Goal: Transaction & Acquisition: Purchase product/service

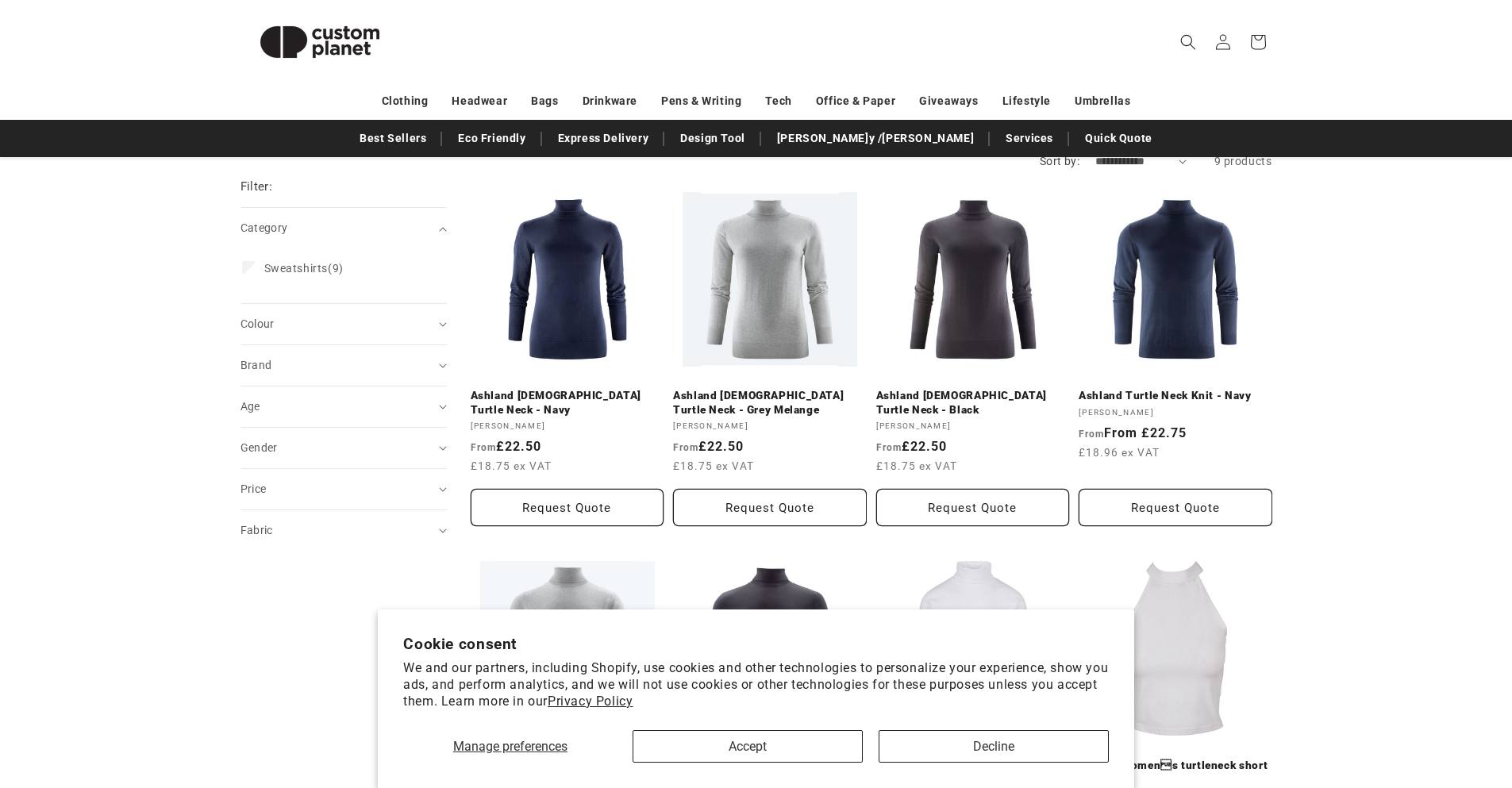
scroll to position [166, 0]
click at [365, 373] on summary "Brand (0)" at bounding box center [343, 364] width 207 height 40
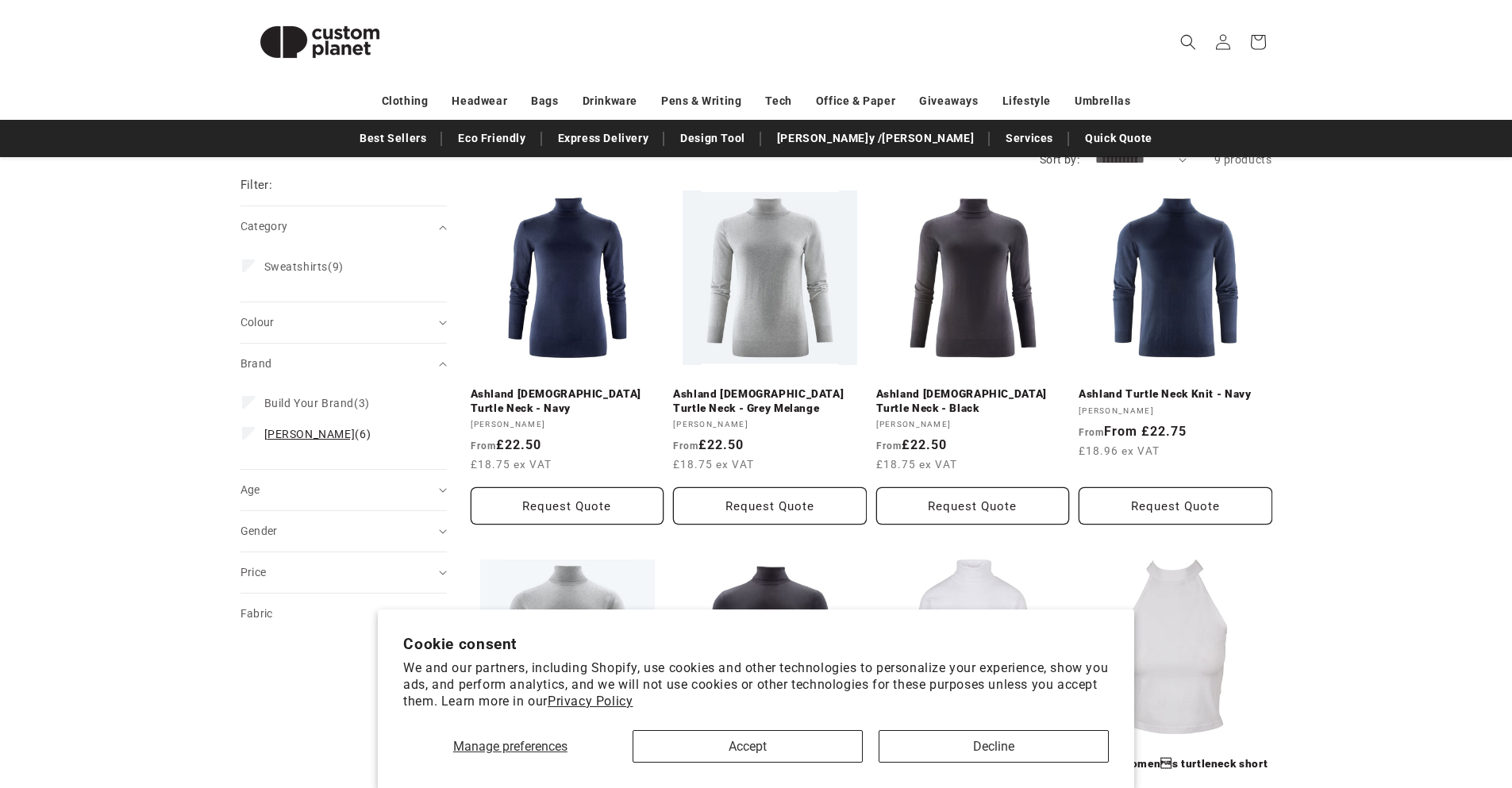
click at [326, 434] on span "[PERSON_NAME]" at bounding box center [310, 435] width 92 height 13
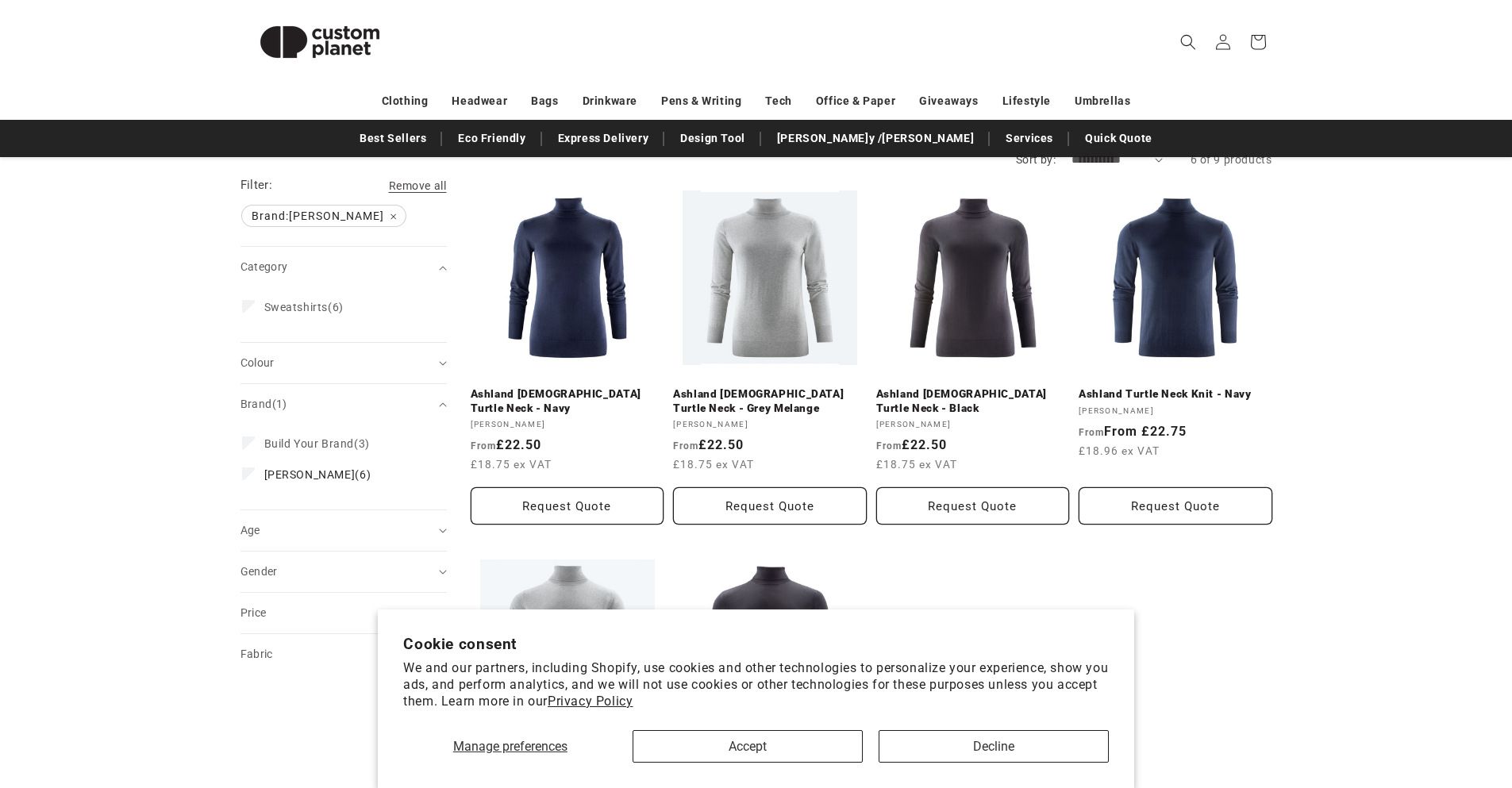
click at [326, 434] on label "Build Your Brand (3) Build Your Brand (3 products)" at bounding box center [338, 443] width 194 height 30
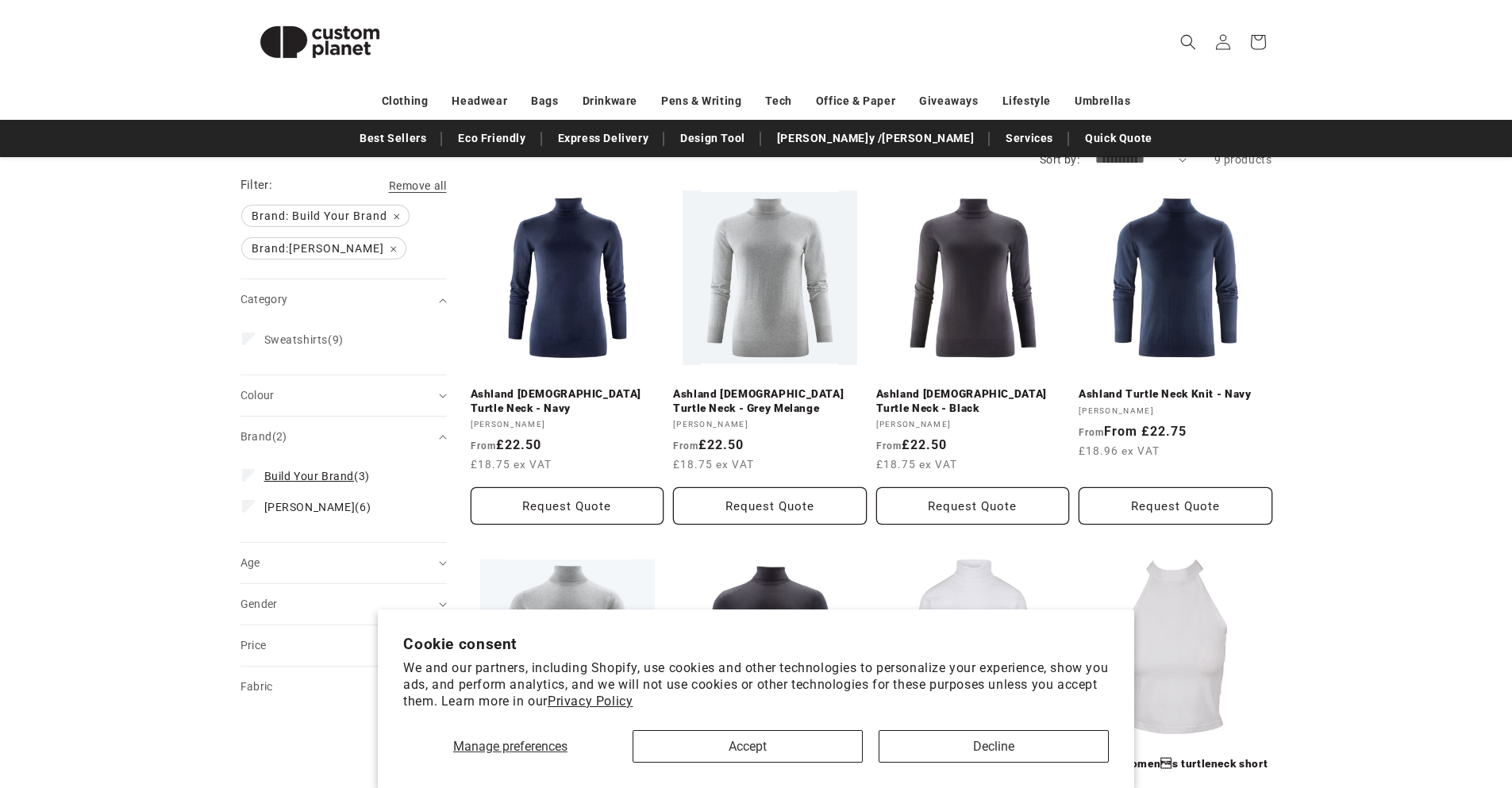
click at [324, 474] on span "Build Your Brand" at bounding box center [310, 477] width 91 height 13
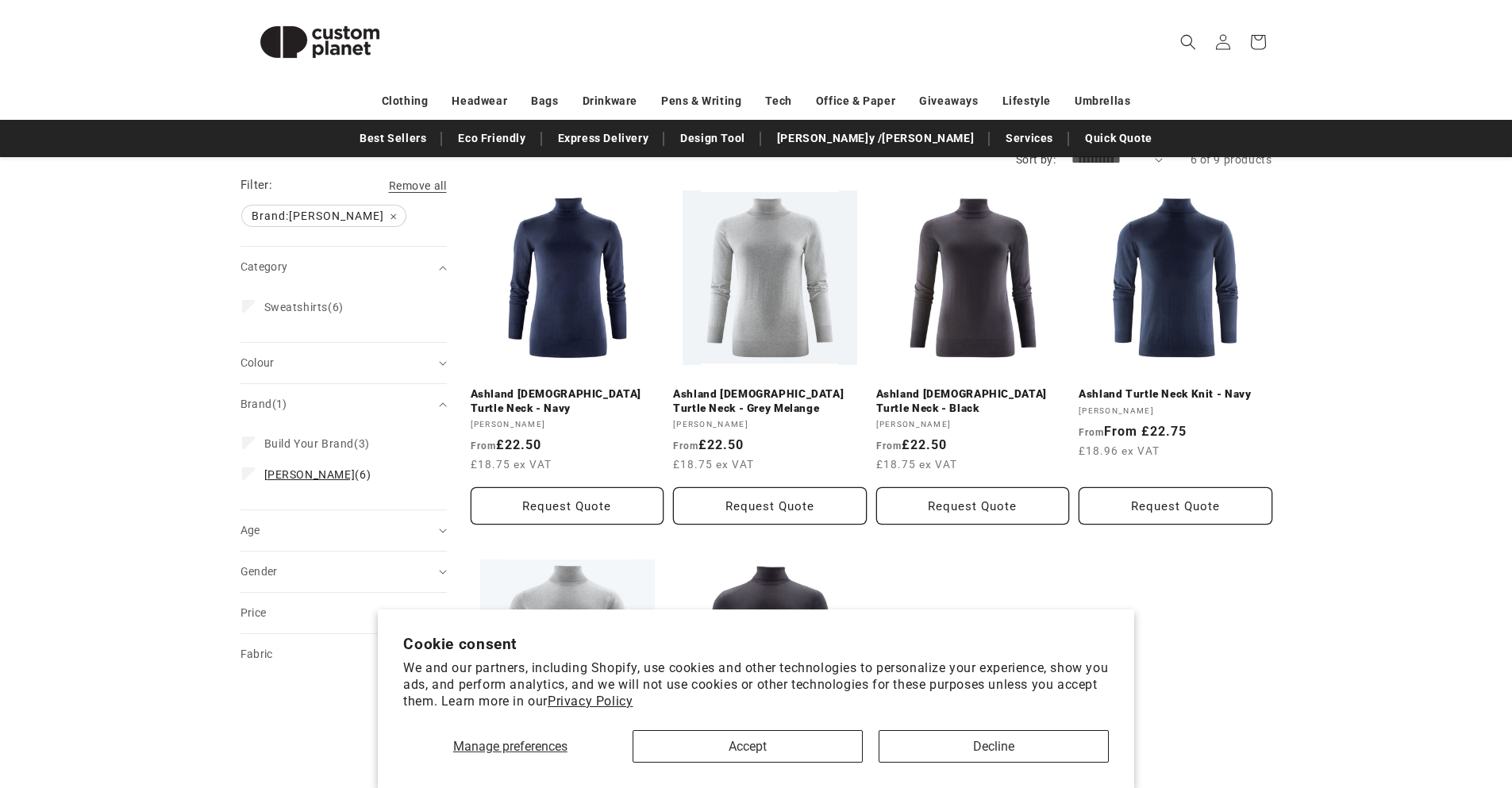
click at [250, 475] on icon at bounding box center [248, 473] width 8 height 6
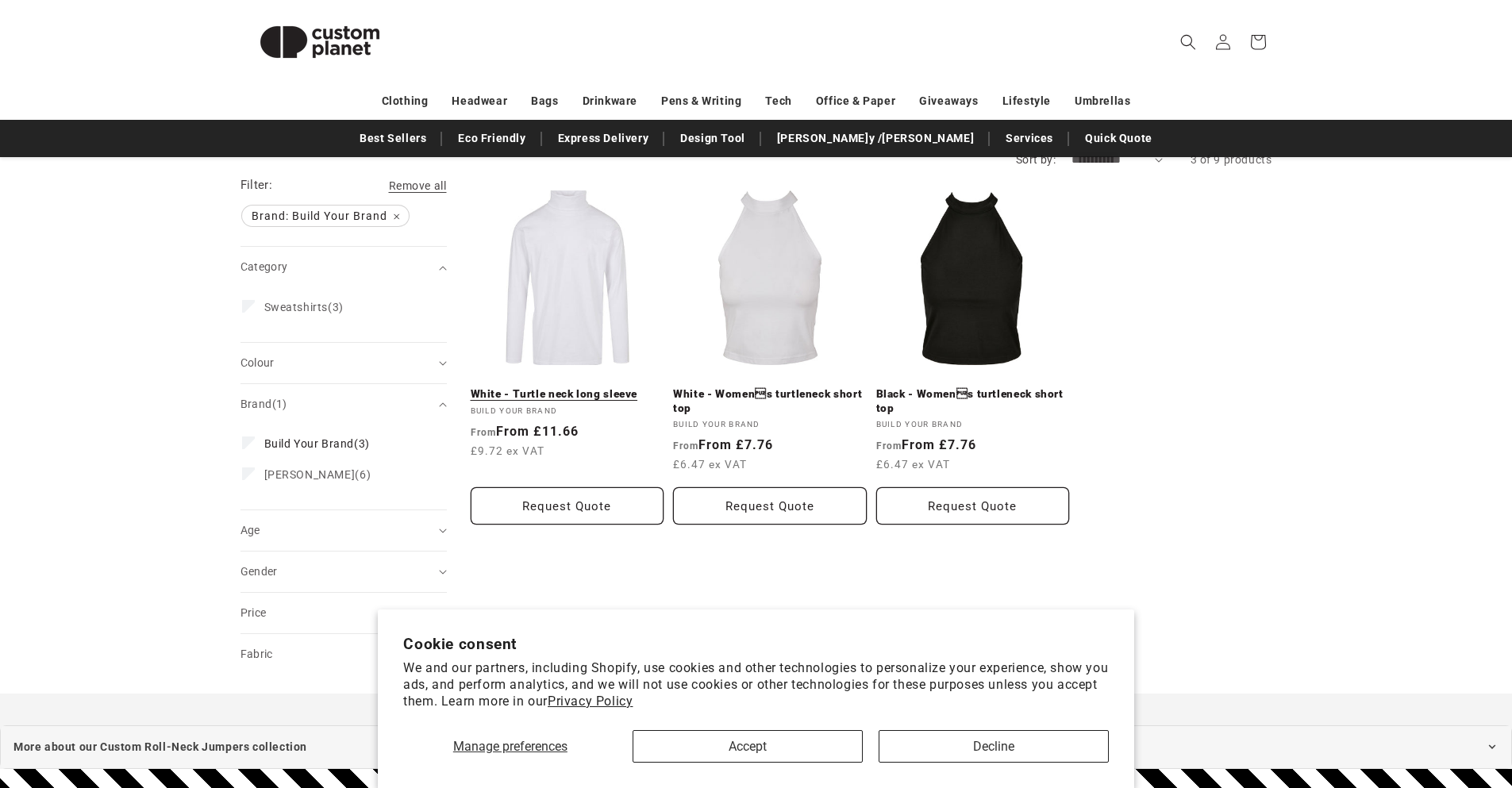
click at [587, 387] on link "White - Turtle neck long sleeve" at bounding box center [567, 394] width 194 height 14
